Goal: Information Seeking & Learning: Understand process/instructions

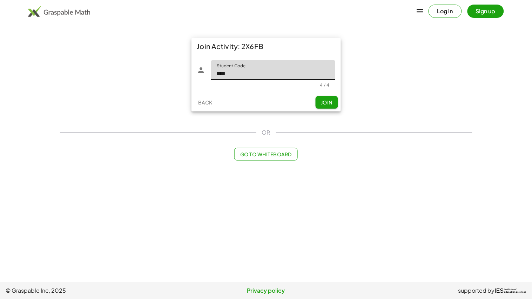
type input "****"
click at [320, 107] on button "Join" at bounding box center [327, 102] width 22 height 13
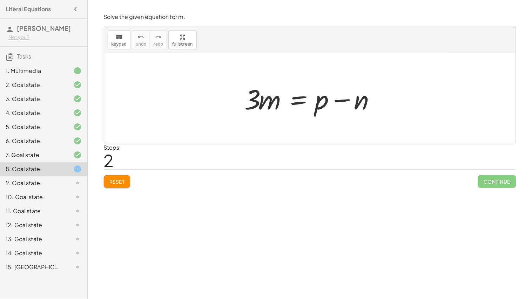
click at [112, 184] on span "Reset" at bounding box center [116, 182] width 15 height 6
click at [345, 101] on div at bounding box center [312, 98] width 143 height 36
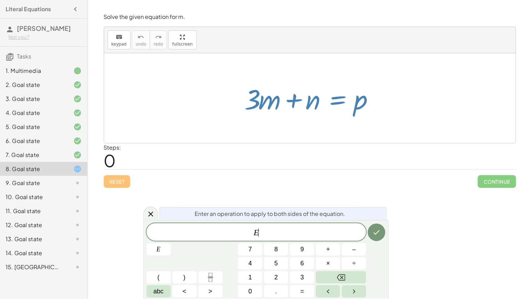
click at [342, 101] on div at bounding box center [312, 98] width 143 height 36
click at [377, 228] on icon "Done" at bounding box center [377, 232] width 8 height 8
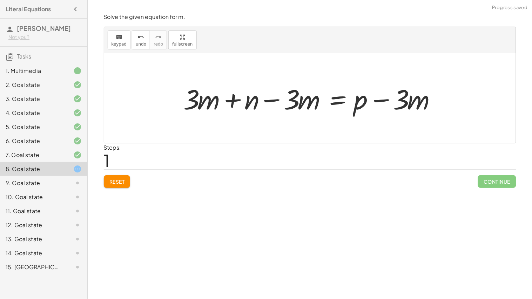
click at [280, 101] on div at bounding box center [312, 98] width 265 height 36
drag, startPoint x: 276, startPoint y: 101, endPoint x: 271, endPoint y: 100, distance: 5.3
click at [271, 100] on div at bounding box center [312, 98] width 265 height 36
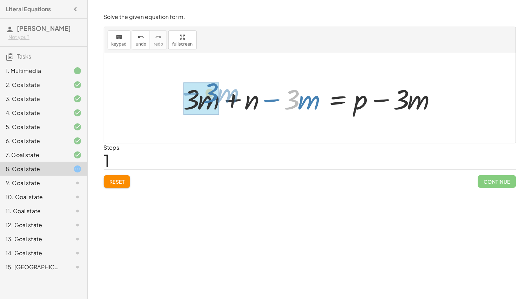
drag, startPoint x: 293, startPoint y: 102, endPoint x: 211, endPoint y: 97, distance: 82.6
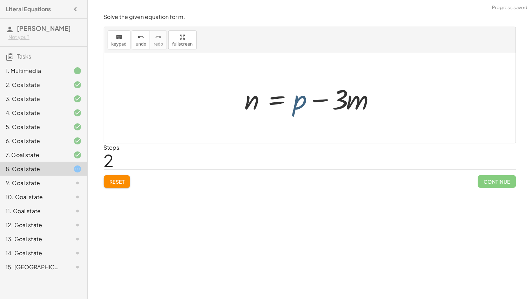
click at [304, 102] on div at bounding box center [312, 98] width 143 height 36
drag, startPoint x: 349, startPoint y: 106, endPoint x: 320, endPoint y: 100, distance: 29.9
click at [320, 100] on div at bounding box center [312, 98] width 143 height 36
drag, startPoint x: 368, startPoint y: 103, endPoint x: 332, endPoint y: 99, distance: 36.3
click at [64, 155] on div at bounding box center [72, 155] width 20 height 8
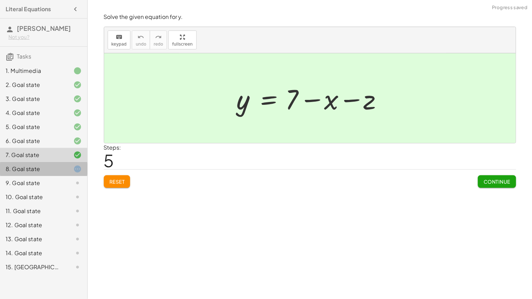
click at [75, 168] on icon at bounding box center [77, 169] width 8 height 8
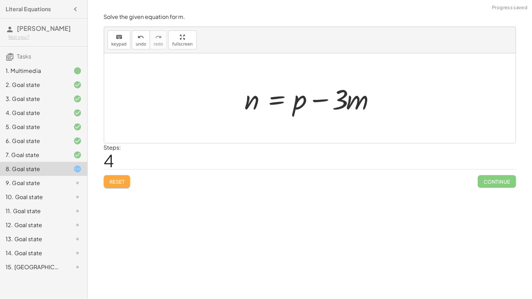
click at [116, 181] on span "Reset" at bounding box center [116, 182] width 15 height 6
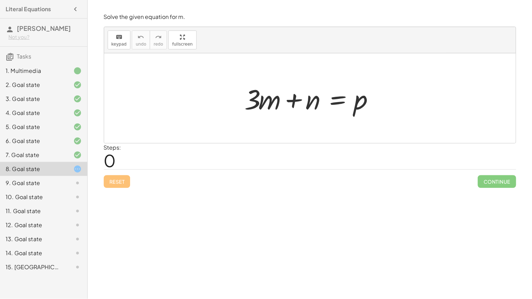
click at [339, 92] on div at bounding box center [312, 98] width 143 height 36
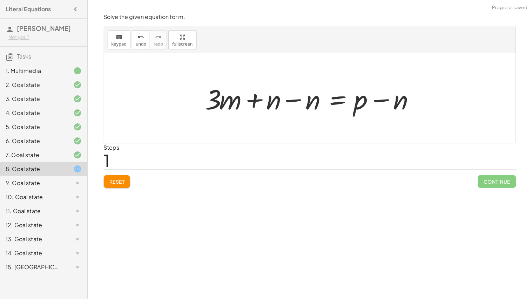
click at [293, 104] on div at bounding box center [312, 98] width 221 height 36
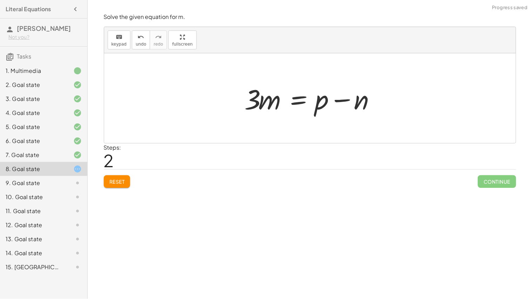
click at [296, 100] on div at bounding box center [312, 98] width 143 height 36
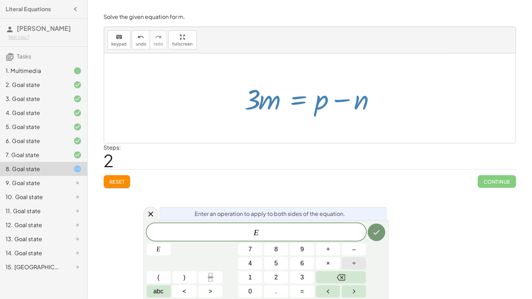
click at [359, 261] on button "÷" at bounding box center [354, 264] width 24 height 12
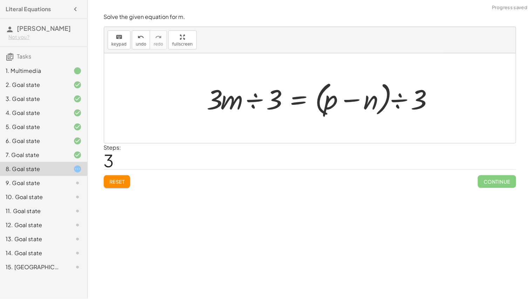
click at [256, 101] on div at bounding box center [323, 98] width 238 height 40
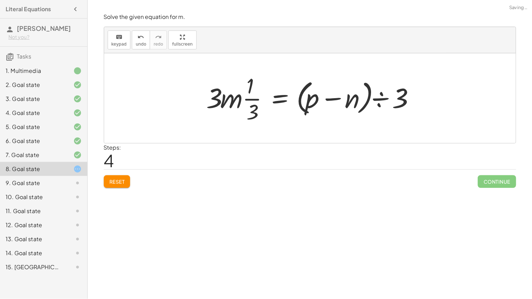
click at [262, 100] on div at bounding box center [312, 98] width 219 height 54
click at [133, 46] on button "undo undo" at bounding box center [141, 40] width 18 height 19
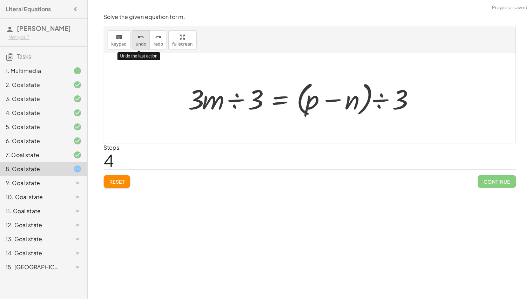
click at [138, 45] on span "undo" at bounding box center [141, 44] width 11 height 5
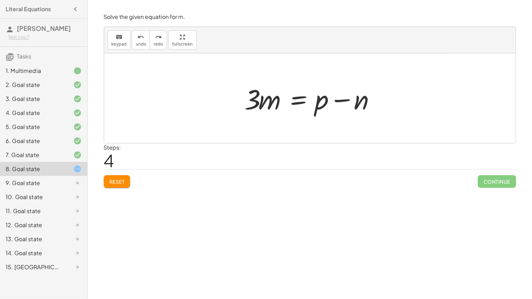
click at [301, 96] on div at bounding box center [312, 98] width 143 height 36
click at [240, 104] on div at bounding box center [312, 98] width 265 height 36
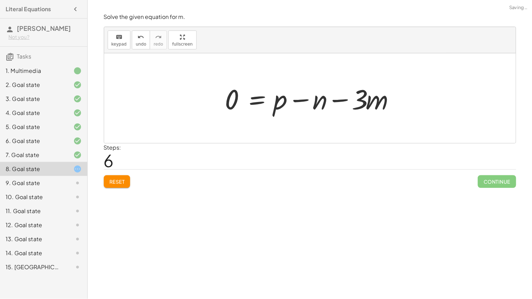
click at [349, 99] on div at bounding box center [313, 98] width 182 height 36
drag, startPoint x: 364, startPoint y: 102, endPoint x: 387, endPoint y: 119, distance: 28.6
click at [388, 121] on div "+ · 3 · m + n = p + · 3 · m + n − n = + p − n + · 3 · m + 0 = + p − n · 3 · m =…" at bounding box center [310, 98] width 412 height 90
drag, startPoint x: 382, startPoint y: 108, endPoint x: 362, endPoint y: 111, distance: 20.2
click at [362, 111] on div at bounding box center [313, 98] width 182 height 36
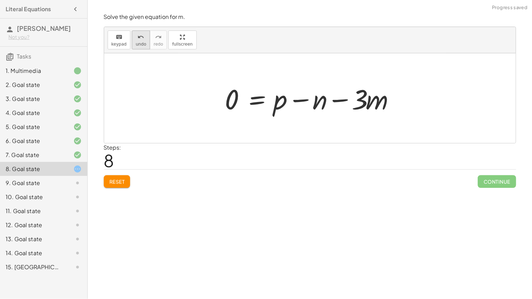
click at [140, 44] on span "undo" at bounding box center [141, 44] width 11 height 5
click at [139, 44] on span "undo" at bounding box center [141, 44] width 11 height 5
click at [138, 42] on span "undo" at bounding box center [141, 44] width 11 height 5
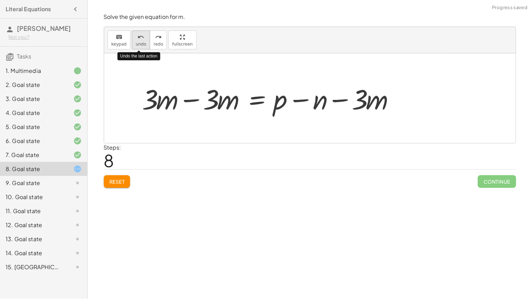
click at [138, 42] on span "undo" at bounding box center [141, 44] width 11 height 5
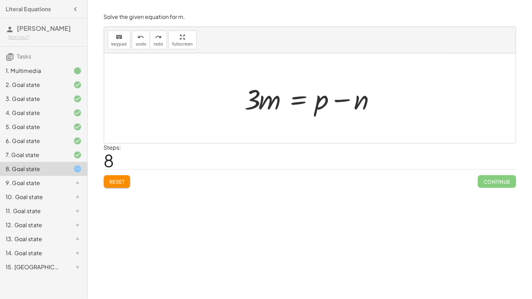
click at [294, 100] on div at bounding box center [312, 98] width 143 height 36
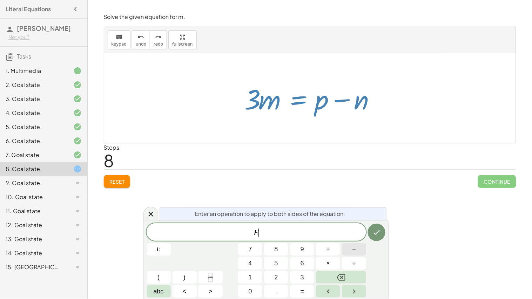
click at [351, 249] on button "–" at bounding box center [354, 250] width 24 height 12
click at [276, 276] on span "2" at bounding box center [277, 277] width 4 height 9
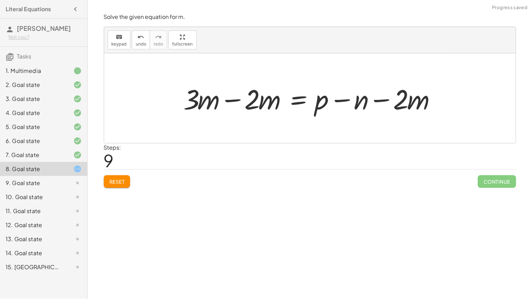
click at [231, 97] on div at bounding box center [312, 98] width 265 height 36
click at [234, 102] on div at bounding box center [310, 98] width 412 height 90
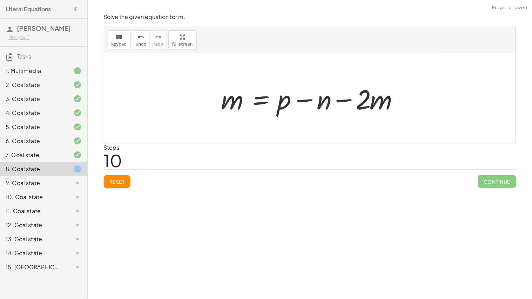
click at [348, 104] on div at bounding box center [313, 98] width 190 height 36
drag, startPoint x: 365, startPoint y: 100, endPoint x: 293, endPoint y: 97, distance: 72.0
drag, startPoint x: 332, startPoint y: 98, endPoint x: 386, endPoint y: 101, distance: 53.8
click at [386, 101] on div at bounding box center [313, 98] width 190 height 36
drag, startPoint x: 315, startPoint y: 106, endPoint x: 288, endPoint y: 106, distance: 26.3
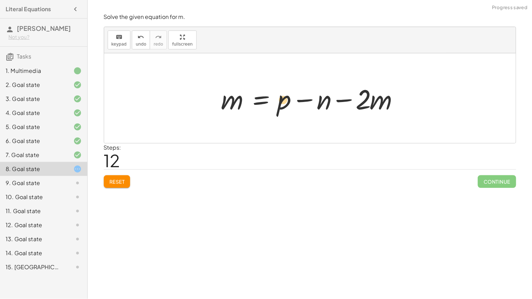
click at [288, 106] on div at bounding box center [313, 98] width 190 height 36
drag, startPoint x: 306, startPoint y: 103, endPoint x: 342, endPoint y: 102, distance: 35.8
click at [342, 102] on div at bounding box center [313, 98] width 190 height 36
click at [127, 182] on button "Reset" at bounding box center [117, 181] width 27 height 13
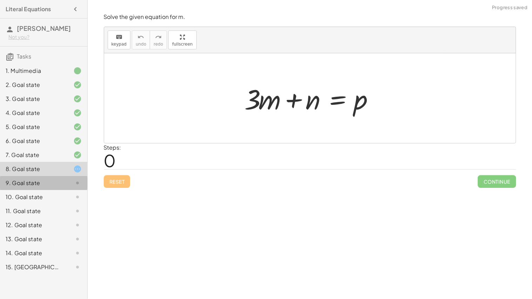
click at [72, 180] on div at bounding box center [72, 183] width 20 height 8
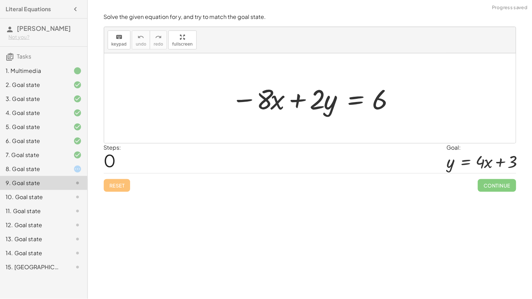
click at [57, 169] on div "8. Goal state" at bounding box center [34, 169] width 56 height 8
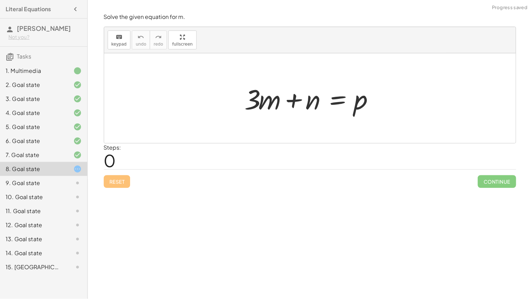
click at [60, 180] on div "9. Goal state" at bounding box center [34, 183] width 56 height 8
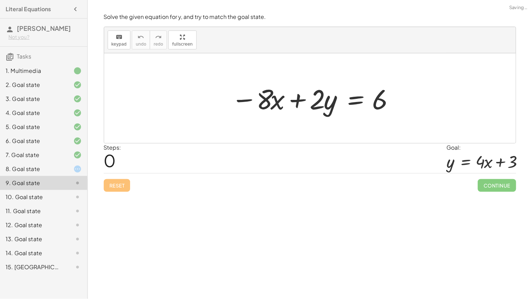
click at [114, 186] on div "Reset Continue" at bounding box center [310, 182] width 413 height 19
click at [79, 168] on icon at bounding box center [77, 169] width 8 height 8
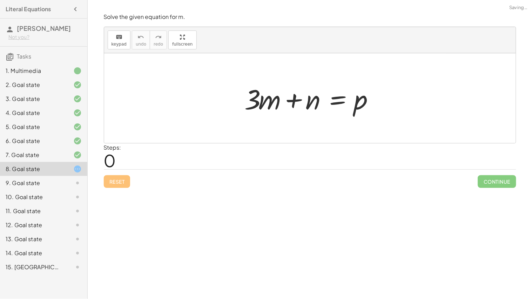
click at [120, 182] on div "Reset Continue" at bounding box center [310, 178] width 413 height 19
click at [75, 180] on icon at bounding box center [77, 183] width 8 height 8
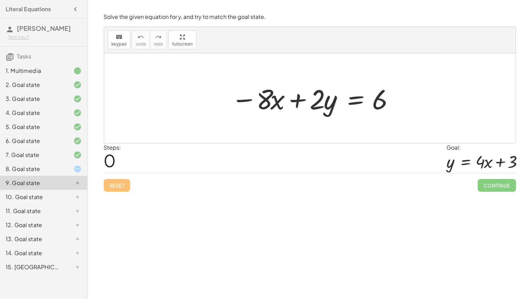
click at [362, 105] on div at bounding box center [313, 98] width 170 height 36
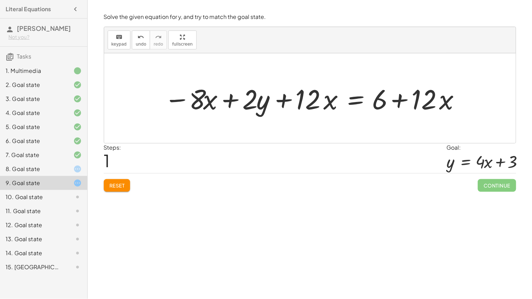
click at [119, 185] on span "Reset" at bounding box center [116, 185] width 15 height 6
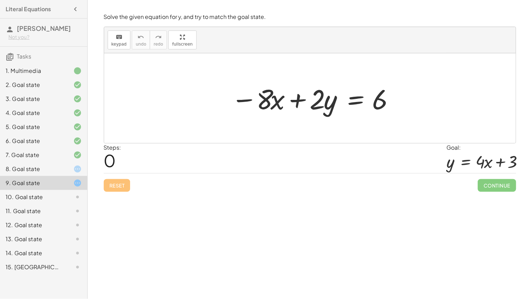
click at [355, 98] on div at bounding box center [313, 98] width 170 height 36
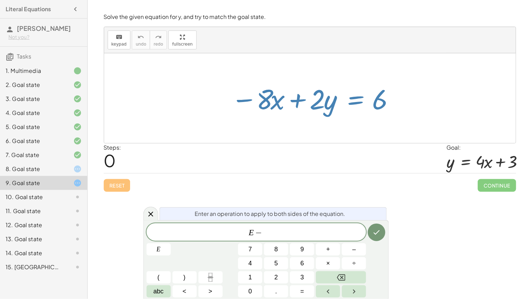
click at [39, 168] on div "8. Goal state" at bounding box center [34, 169] width 56 height 8
click at [50, 196] on div "10. Goal state" at bounding box center [34, 197] width 56 height 8
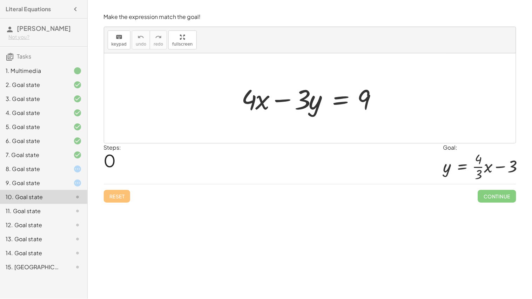
click at [336, 107] on div at bounding box center [312, 98] width 149 height 36
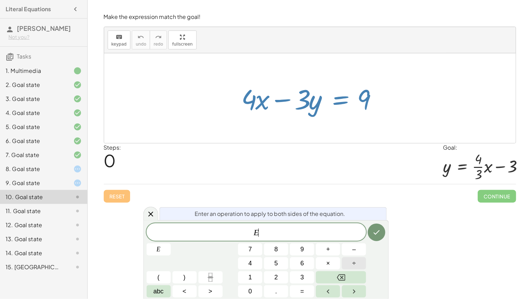
click at [354, 260] on span "÷" at bounding box center [355, 263] width 4 height 9
click at [376, 232] on icon "Done" at bounding box center [377, 232] width 8 height 8
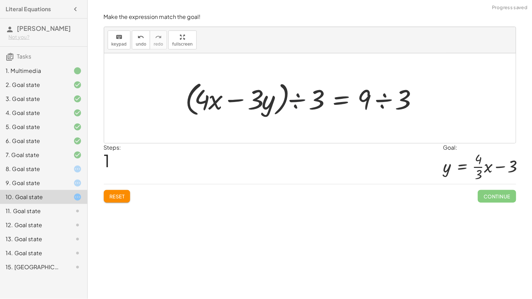
click at [297, 99] on div at bounding box center [304, 98] width 244 height 40
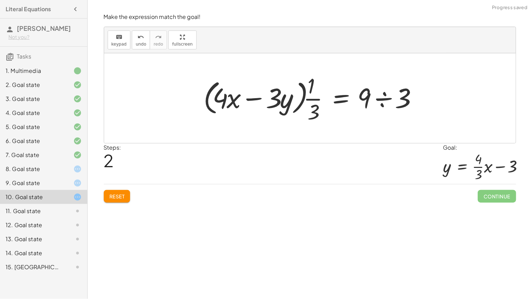
click at [309, 101] on div at bounding box center [313, 98] width 226 height 54
click at [384, 103] on div at bounding box center [313, 98] width 226 height 54
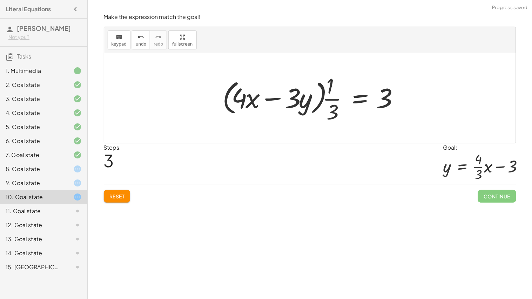
click at [103, 209] on div "Welcome to Graspable Math 👋 Graspable Math lets you use touch or mouse gestures…" at bounding box center [310, 149] width 445 height 299
click at [126, 193] on button "Reset" at bounding box center [117, 196] width 27 height 13
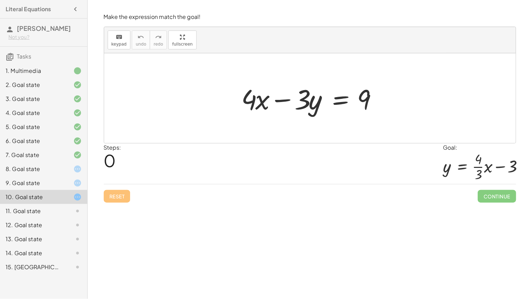
click at [338, 109] on div at bounding box center [312, 98] width 149 height 36
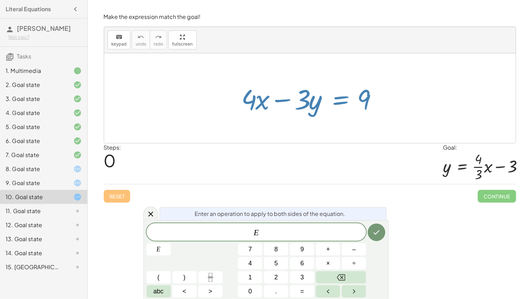
click at [57, 182] on div "9. Goal state" at bounding box center [34, 183] width 56 height 8
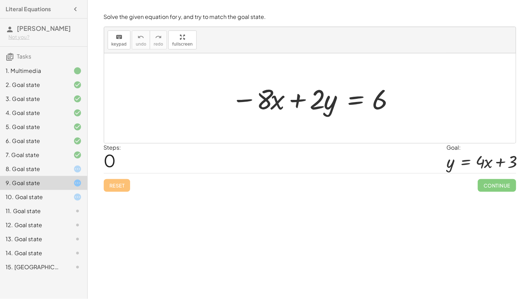
click at [360, 104] on div at bounding box center [313, 98] width 170 height 36
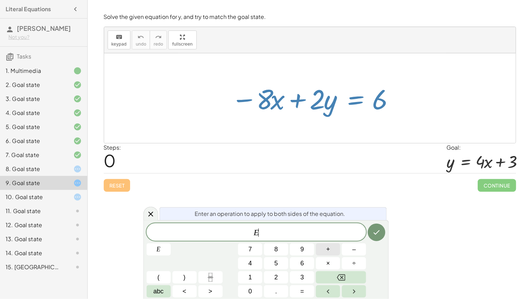
click at [337, 249] on button "+" at bounding box center [328, 250] width 24 height 12
click at [280, 247] on button "8" at bounding box center [276, 250] width 24 height 12
click at [377, 230] on icon "Done" at bounding box center [377, 232] width 8 height 8
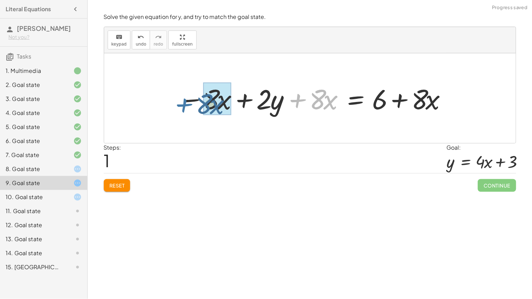
drag, startPoint x: 298, startPoint y: 102, endPoint x: 365, endPoint y: 98, distance: 66.8
click at [195, 103] on div at bounding box center [313, 98] width 276 height 36
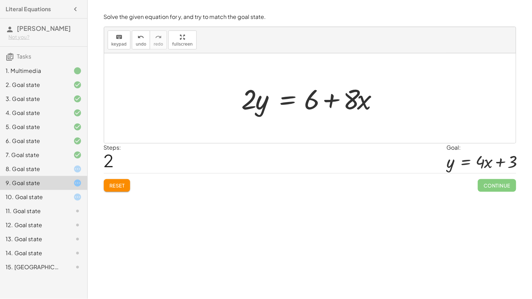
click at [296, 98] on div at bounding box center [312, 98] width 149 height 36
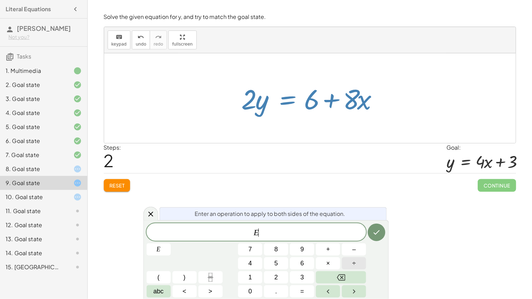
click at [358, 266] on button "÷" at bounding box center [354, 264] width 24 height 12
click at [273, 278] on button "2" at bounding box center [276, 278] width 24 height 12
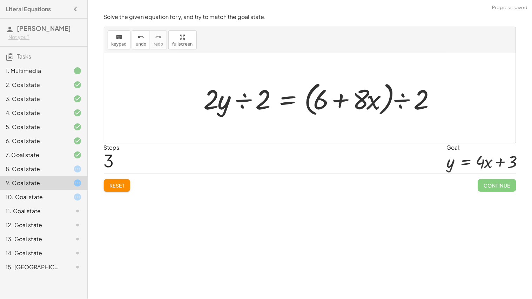
click at [245, 102] on div at bounding box center [322, 98] width 244 height 40
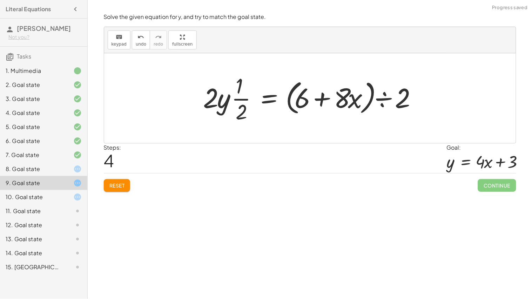
click at [238, 102] on div at bounding box center [313, 98] width 226 height 54
click at [228, 100] on div at bounding box center [313, 98] width 226 height 54
click at [140, 42] on span "undo" at bounding box center [141, 44] width 11 height 5
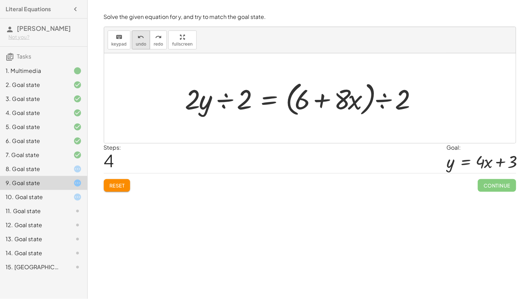
click at [140, 35] on icon "undo" at bounding box center [141, 37] width 7 height 8
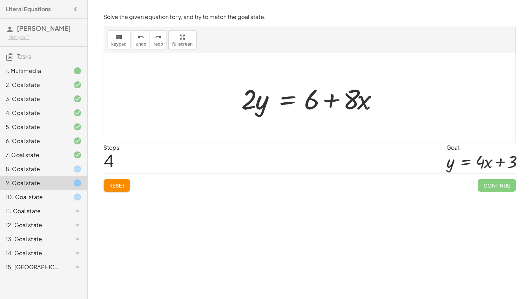
click at [289, 99] on div at bounding box center [312, 98] width 149 height 36
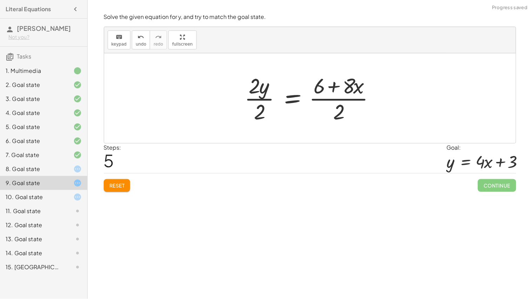
click at [261, 99] on div at bounding box center [313, 98] width 144 height 54
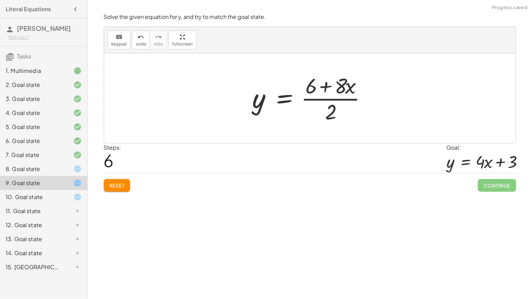
click at [327, 101] on div at bounding box center [312, 98] width 127 height 54
click at [327, 103] on div at bounding box center [312, 98] width 127 height 54
click at [312, 88] on div at bounding box center [312, 98] width 127 height 54
drag, startPoint x: 330, startPoint y: 109, endPoint x: 318, endPoint y: 88, distance: 24.7
click at [318, 88] on div at bounding box center [312, 98] width 127 height 54
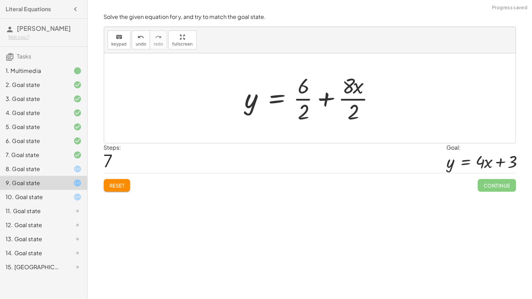
click at [349, 100] on div at bounding box center [312, 98] width 143 height 54
click at [308, 101] on div at bounding box center [312, 98] width 141 height 54
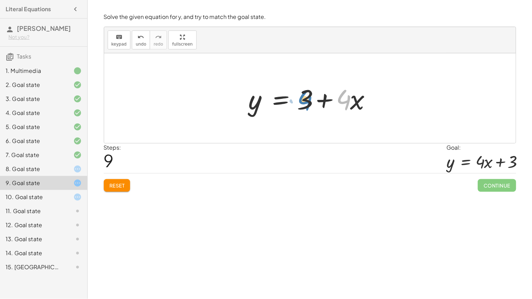
drag, startPoint x: 339, startPoint y: 100, endPoint x: 300, endPoint y: 100, distance: 38.2
click at [300, 100] on div at bounding box center [312, 98] width 135 height 36
drag, startPoint x: 325, startPoint y: 100, endPoint x: 276, endPoint y: 98, distance: 49.5
click at [274, 99] on div at bounding box center [312, 98] width 135 height 36
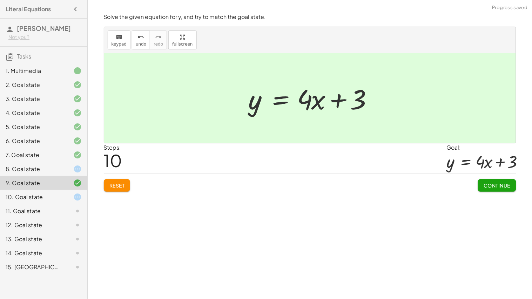
click at [507, 182] on button "Continue" at bounding box center [497, 185] width 38 height 13
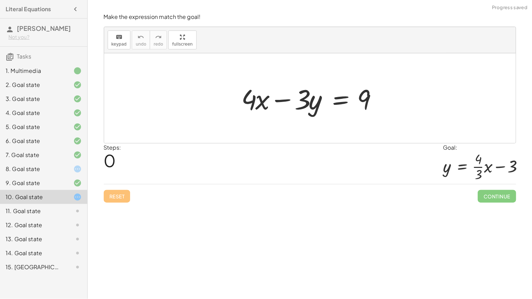
click at [72, 190] on div "8. Goal state" at bounding box center [43, 197] width 87 height 14
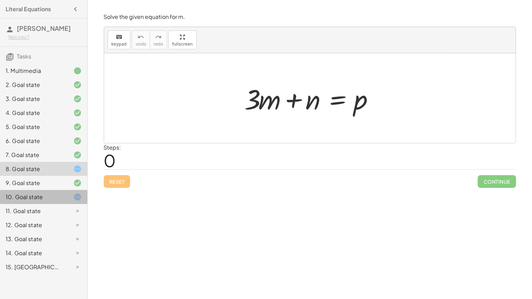
click at [51, 218] on div "10. Goal state" at bounding box center [43, 225] width 87 height 14
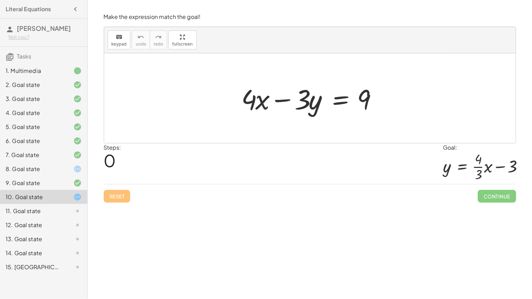
click at [81, 167] on icon at bounding box center [77, 169] width 8 height 8
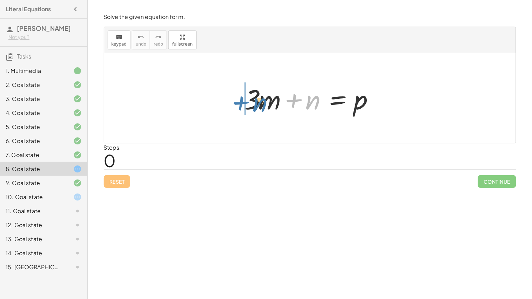
drag, startPoint x: 300, startPoint y: 101, endPoint x: 238, endPoint y: 104, distance: 62.2
click at [238, 104] on div "+ n + · 3 · m + n = p" at bounding box center [310, 99] width 152 height 40
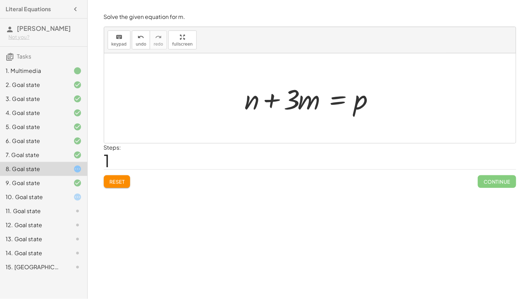
click at [338, 99] on div at bounding box center [312, 98] width 143 height 36
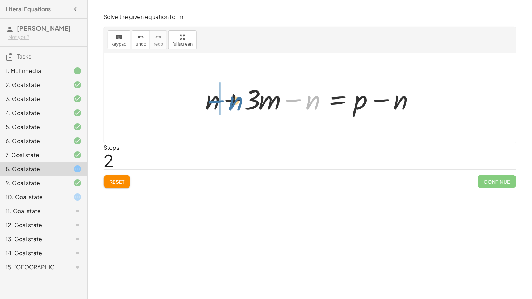
drag, startPoint x: 297, startPoint y: 102, endPoint x: 219, endPoint y: 104, distance: 78.3
click at [219, 104] on div at bounding box center [312, 98] width 221 height 36
click at [234, 98] on div at bounding box center [312, 98] width 221 height 36
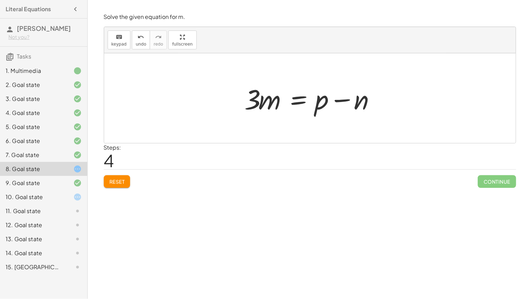
click at [296, 100] on div at bounding box center [312, 98] width 143 height 36
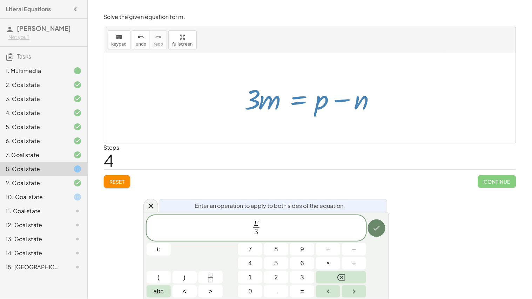
click at [382, 226] on button "Done" at bounding box center [377, 229] width 18 height 18
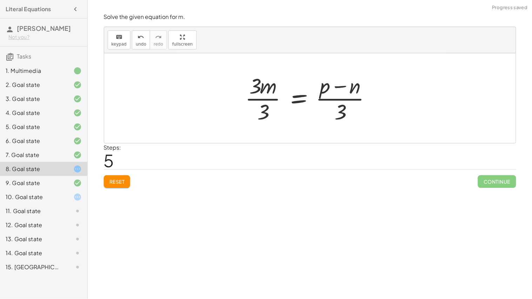
click at [258, 105] on div at bounding box center [311, 98] width 139 height 54
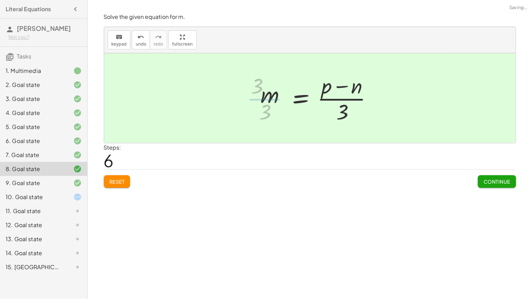
click at [259, 102] on div at bounding box center [320, 98] width 125 height 54
click at [342, 101] on div at bounding box center [313, 98] width 125 height 54
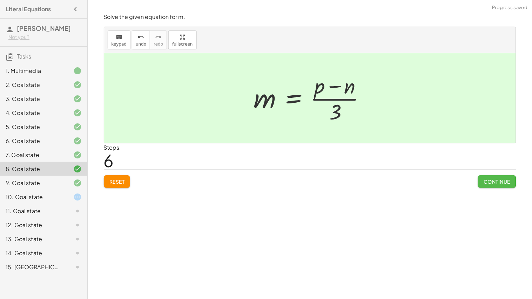
click at [508, 180] on span "Continue" at bounding box center [497, 182] width 27 height 6
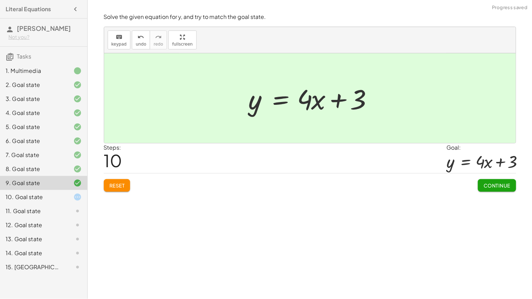
click at [505, 185] on span "Continue" at bounding box center [497, 185] width 27 height 6
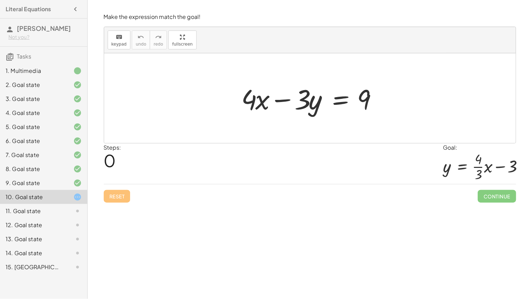
click at [333, 105] on div at bounding box center [312, 98] width 149 height 36
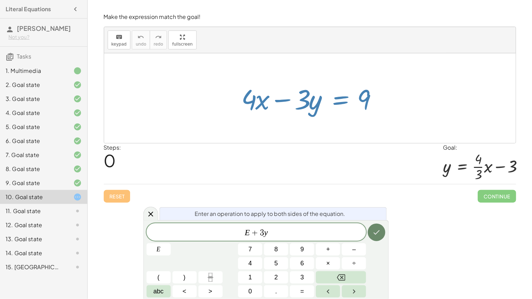
click at [376, 239] on button "Done" at bounding box center [377, 233] width 18 height 18
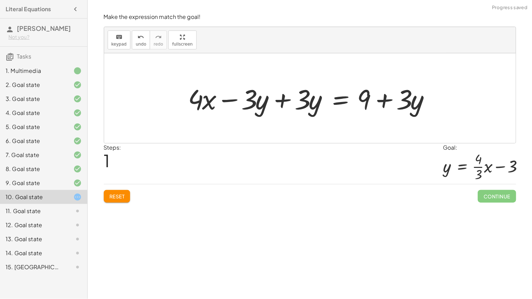
click at [279, 102] on div at bounding box center [313, 98] width 256 height 36
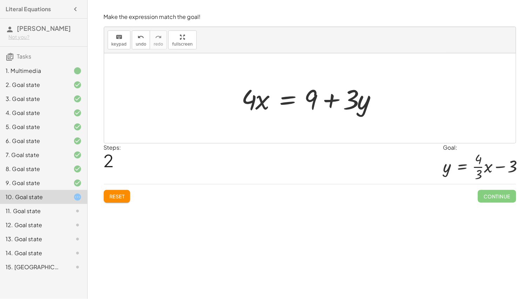
click at [288, 96] on div at bounding box center [312, 98] width 149 height 36
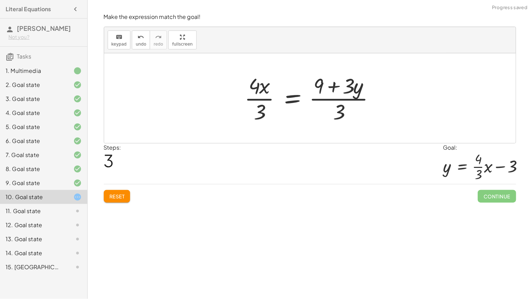
click at [341, 98] on div at bounding box center [313, 98] width 144 height 54
click at [254, 110] on div at bounding box center [313, 98] width 144 height 54
click at [328, 103] on div at bounding box center [313, 98] width 144 height 54
click at [349, 103] on div at bounding box center [313, 98] width 144 height 54
click at [330, 87] on div at bounding box center [313, 98] width 144 height 54
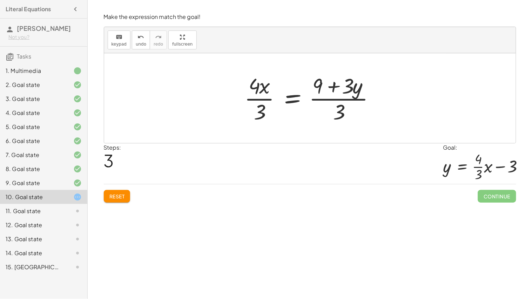
click at [321, 86] on div at bounding box center [313, 98] width 144 height 54
drag, startPoint x: 343, startPoint y: 102, endPoint x: 321, endPoint y: 88, distance: 26.2
click at [321, 88] on div at bounding box center [313, 98] width 144 height 54
drag, startPoint x: 343, startPoint y: 111, endPoint x: 320, endPoint y: 94, distance: 28.6
click at [320, 93] on div at bounding box center [313, 98] width 144 height 54
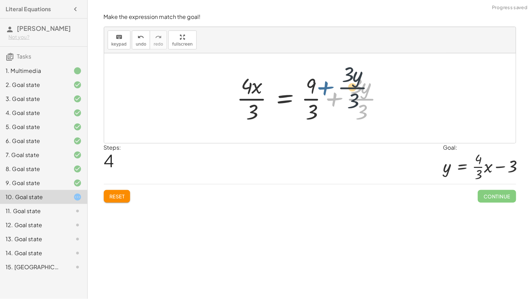
drag, startPoint x: 324, startPoint y: 107, endPoint x: 314, endPoint y: 93, distance: 17.4
click at [314, 93] on div at bounding box center [312, 98] width 159 height 54
drag, startPoint x: 311, startPoint y: 105, endPoint x: 310, endPoint y: 94, distance: 10.9
click at [310, 94] on div at bounding box center [312, 98] width 159 height 54
click at [311, 95] on div at bounding box center [312, 98] width 159 height 54
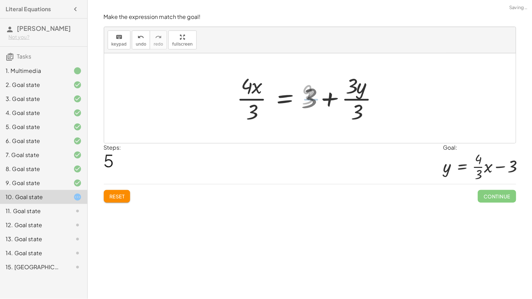
click at [312, 101] on div at bounding box center [309, 98] width 153 height 54
click at [361, 98] on div at bounding box center [312, 98] width 153 height 54
